Goal: Browse casually

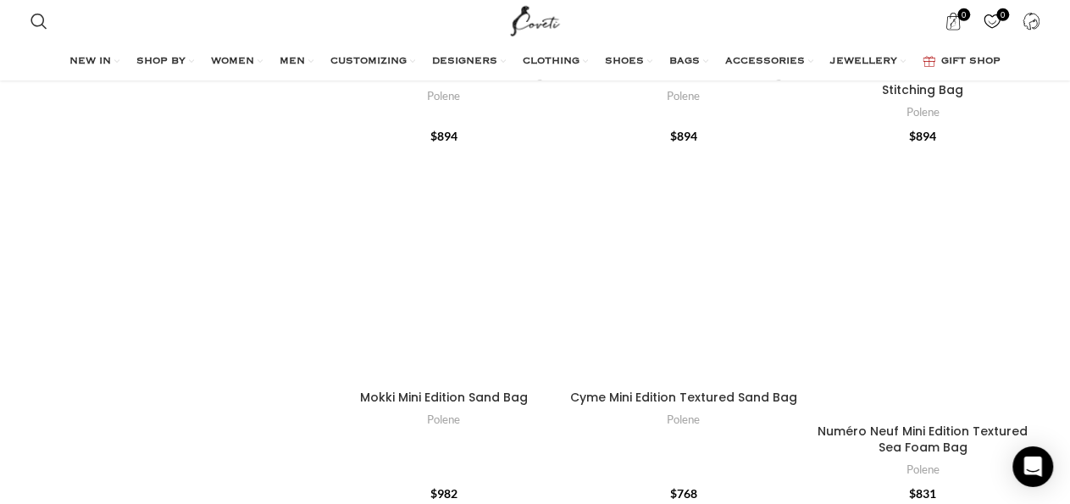
scroll to position [2790, 0]
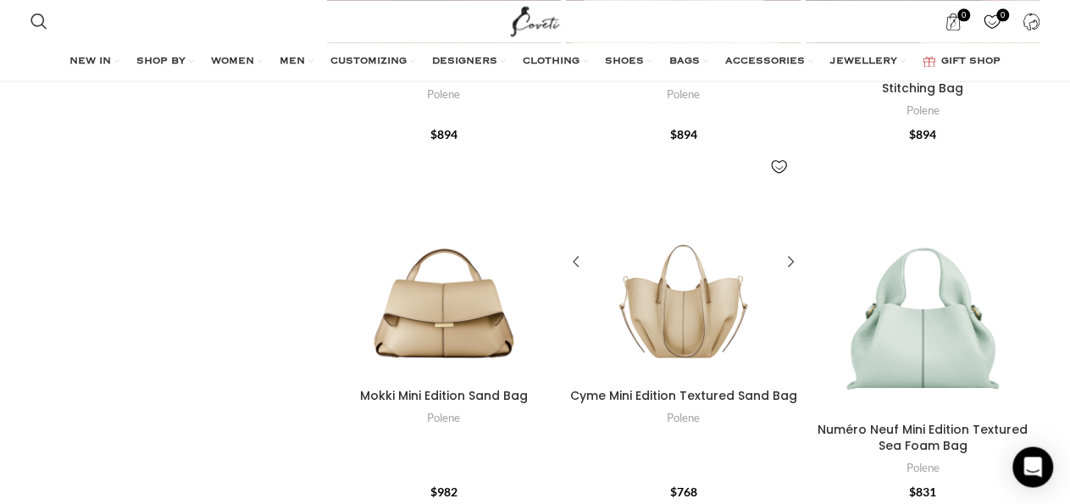
click at [692, 300] on div "Cyme Mini Edition Textured Sand Bag" at bounding box center [712, 263] width 58 height 235
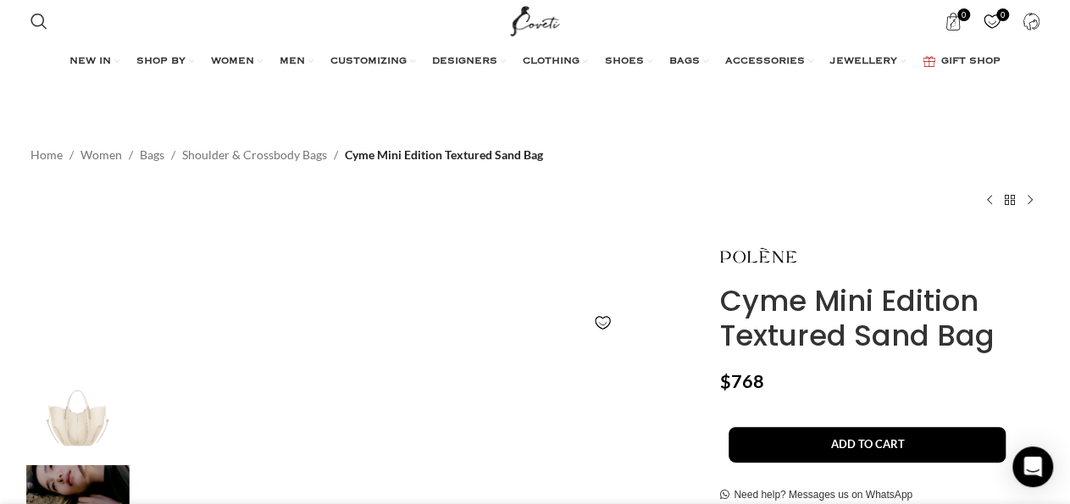
click at [343, 61] on span "CUSTOMIZING" at bounding box center [368, 62] width 76 height 14
